Goal: Communication & Community: Participate in discussion

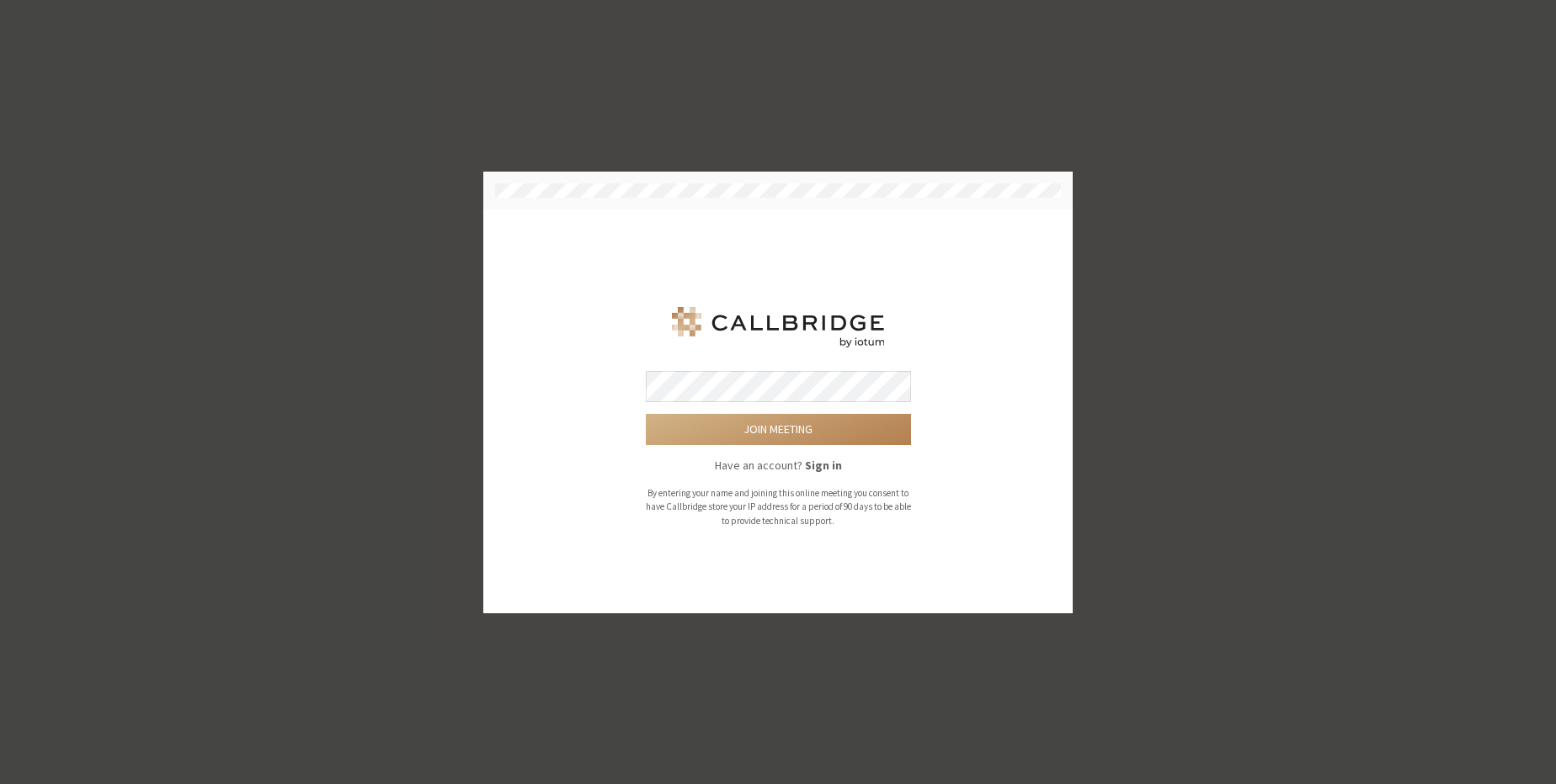
click at [646, 414] on button "Join meeting" at bounding box center [778, 430] width 266 height 31
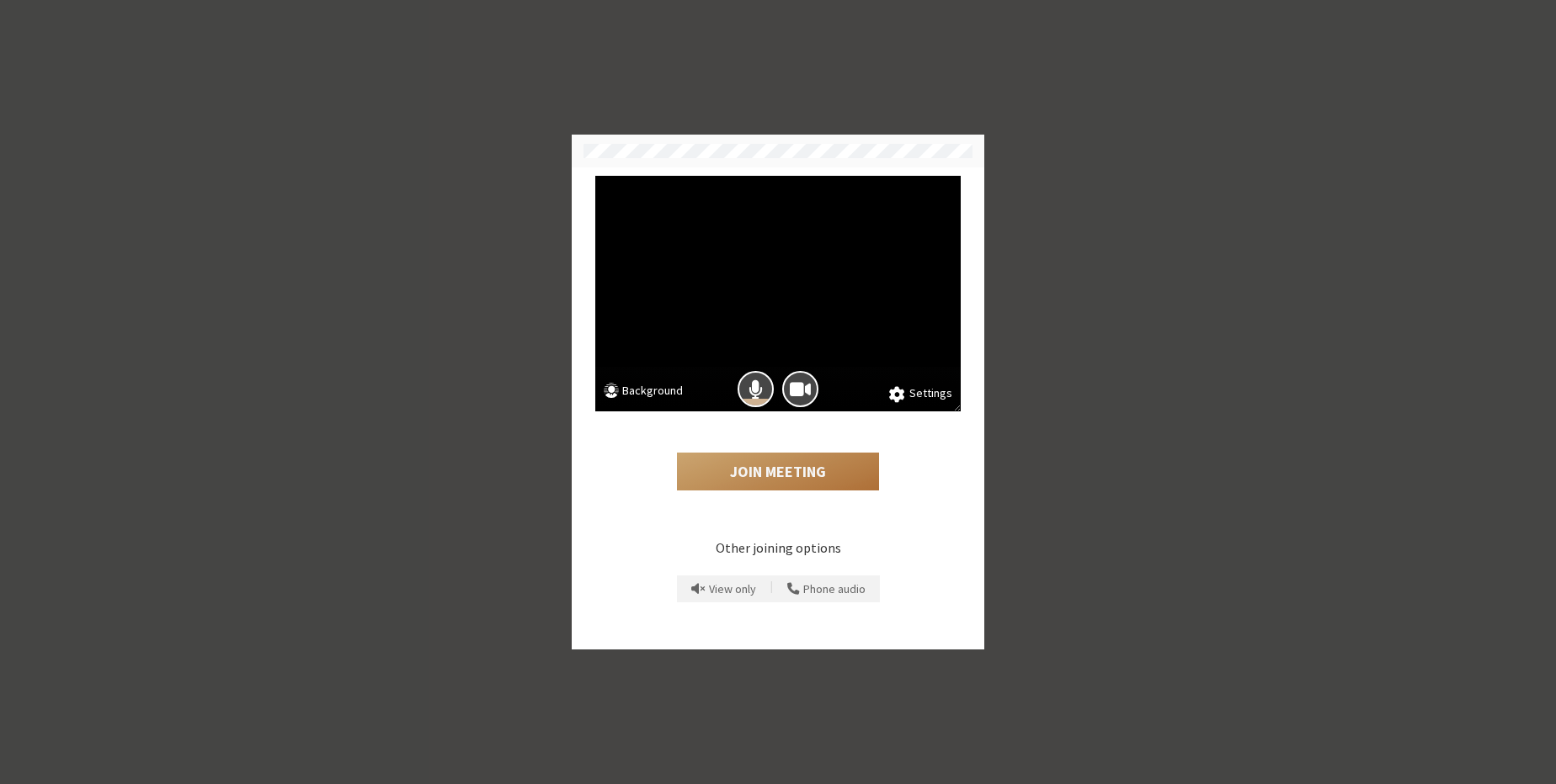
click at [775, 458] on button "Join Meeting" at bounding box center [778, 472] width 202 height 39
click at [752, 389] on span "Mic is on" at bounding box center [755, 389] width 15 height 22
click at [800, 386] on span "Camera is on" at bounding box center [800, 389] width 21 height 22
click at [785, 468] on button "Join Meeting" at bounding box center [778, 472] width 202 height 39
